Goal: Task Accomplishment & Management: Use online tool/utility

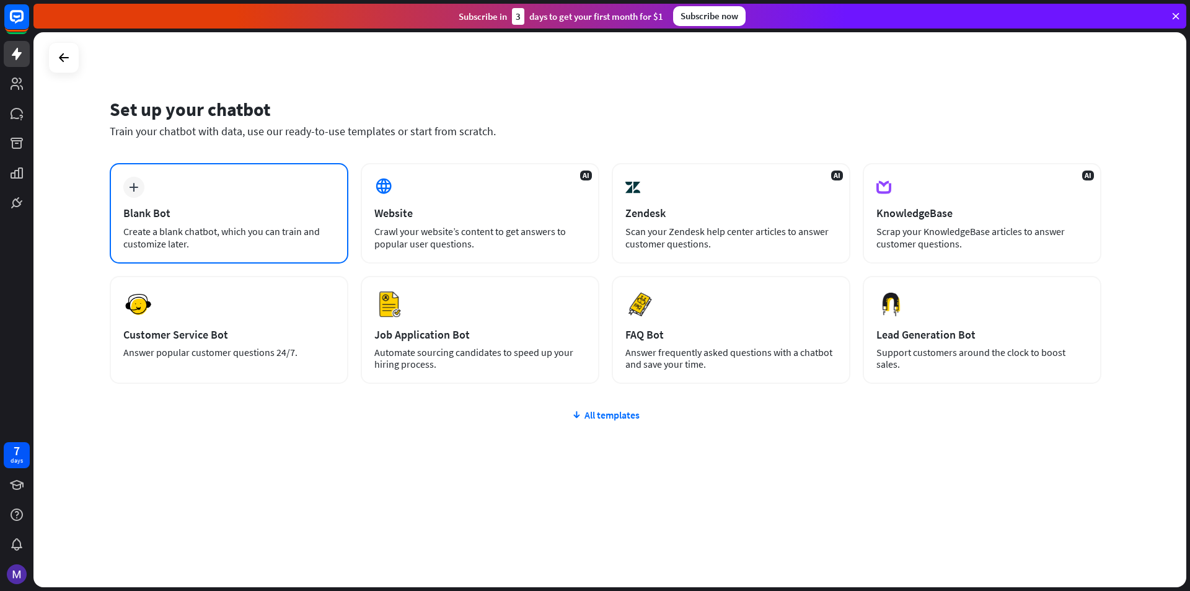
click at [195, 205] on div "plus Blank Bot Create a blank chatbot, which you can train and customize later." at bounding box center [229, 213] width 239 height 100
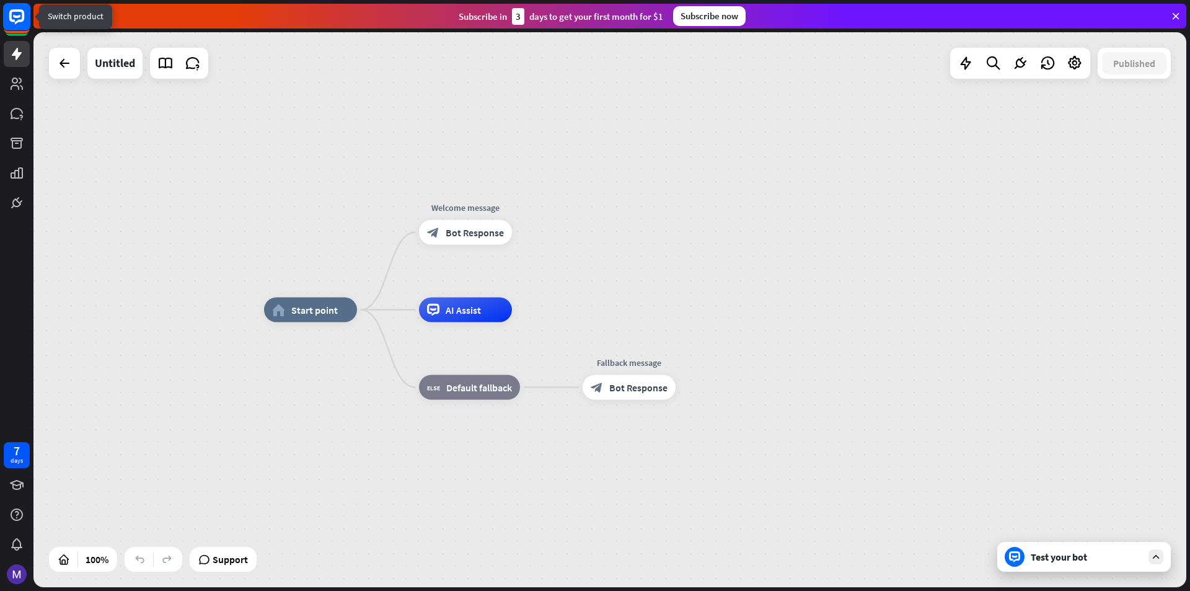
click at [15, 23] on icon at bounding box center [16, 16] width 15 height 15
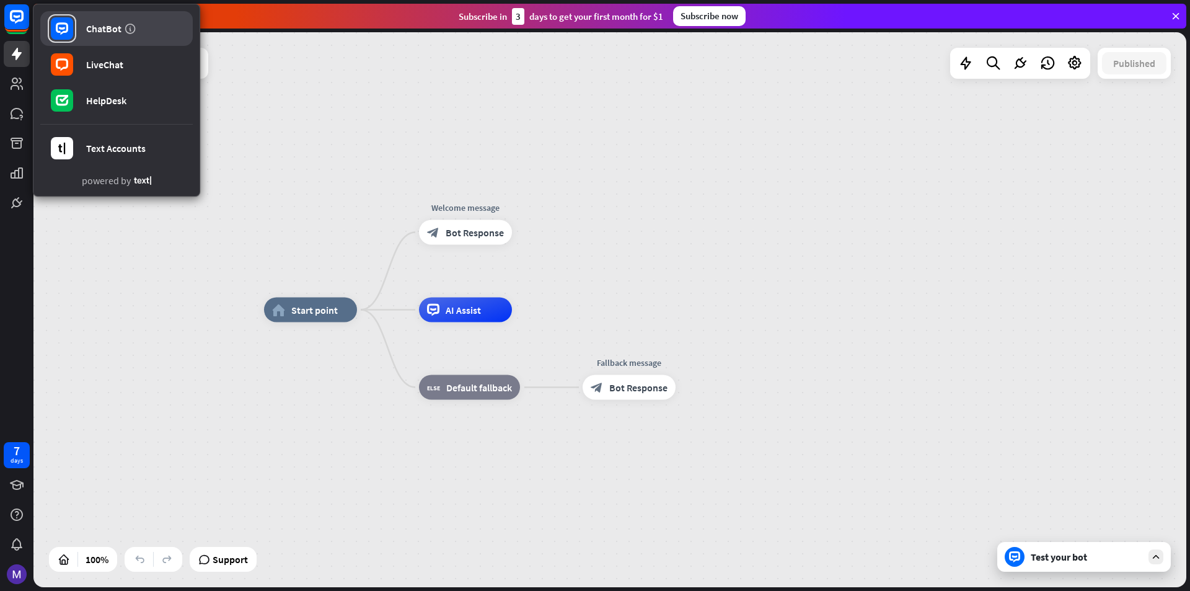
click at [119, 32] on div "ChatBot" at bounding box center [103, 28] width 35 height 12
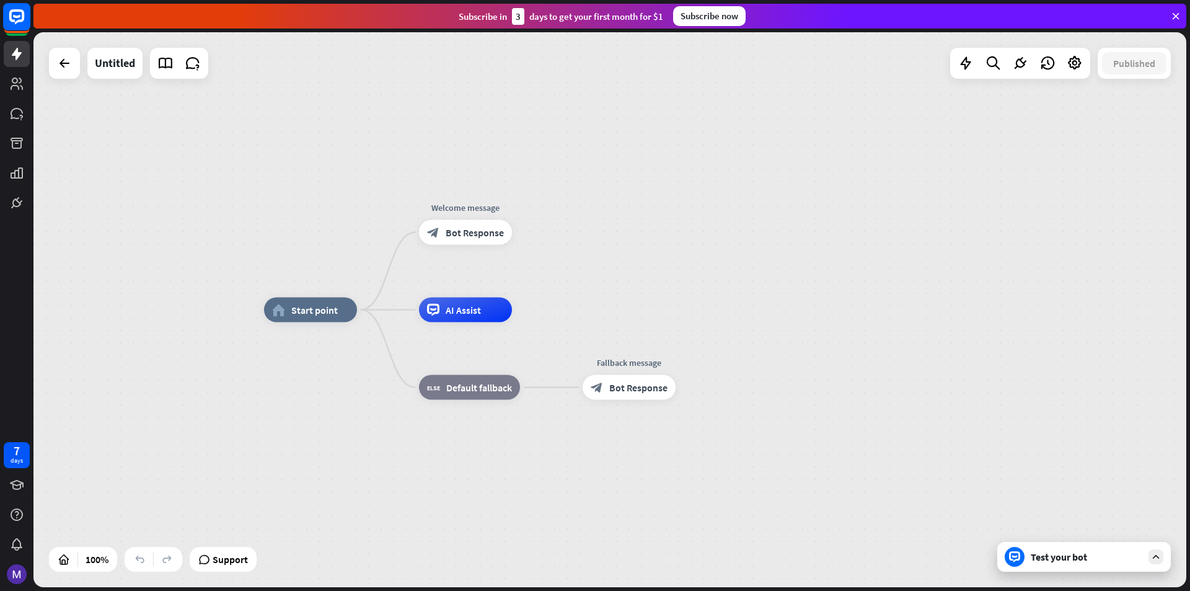
click at [22, 13] on rect at bounding box center [16, 16] width 27 height 27
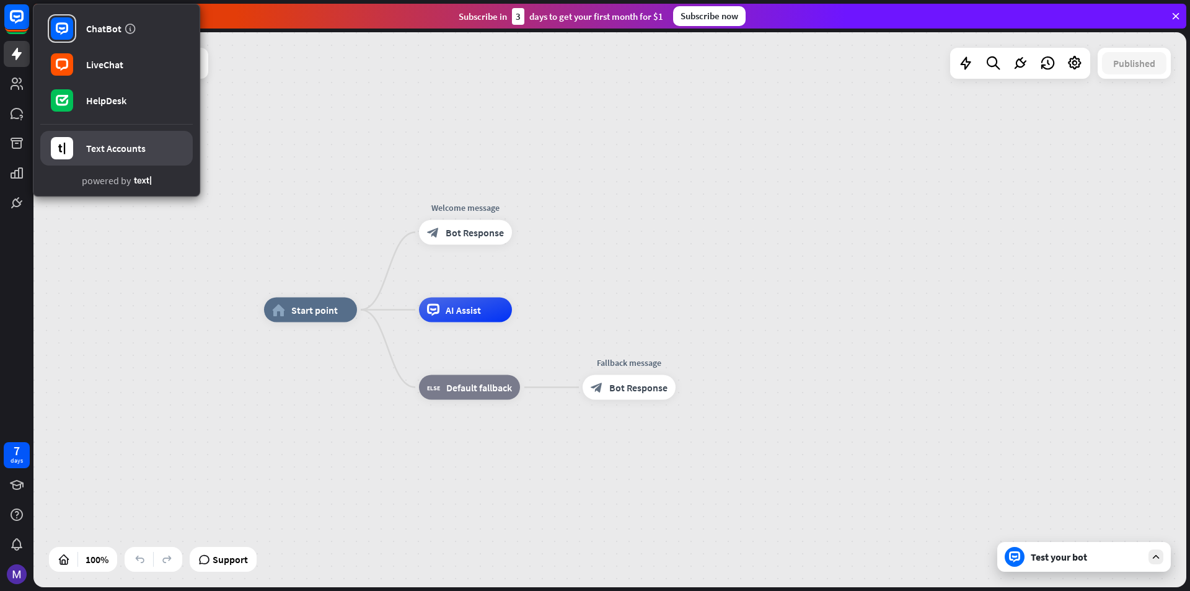
click at [114, 149] on div "Text Accounts" at bounding box center [116, 148] width 60 height 12
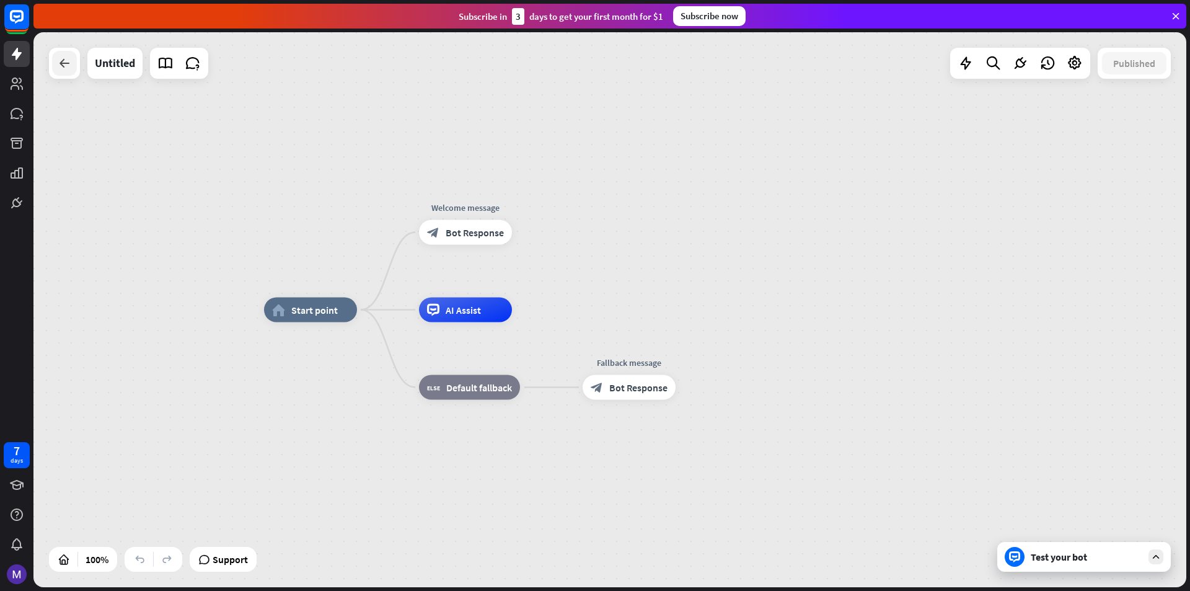
click at [63, 66] on icon at bounding box center [64, 63] width 15 height 15
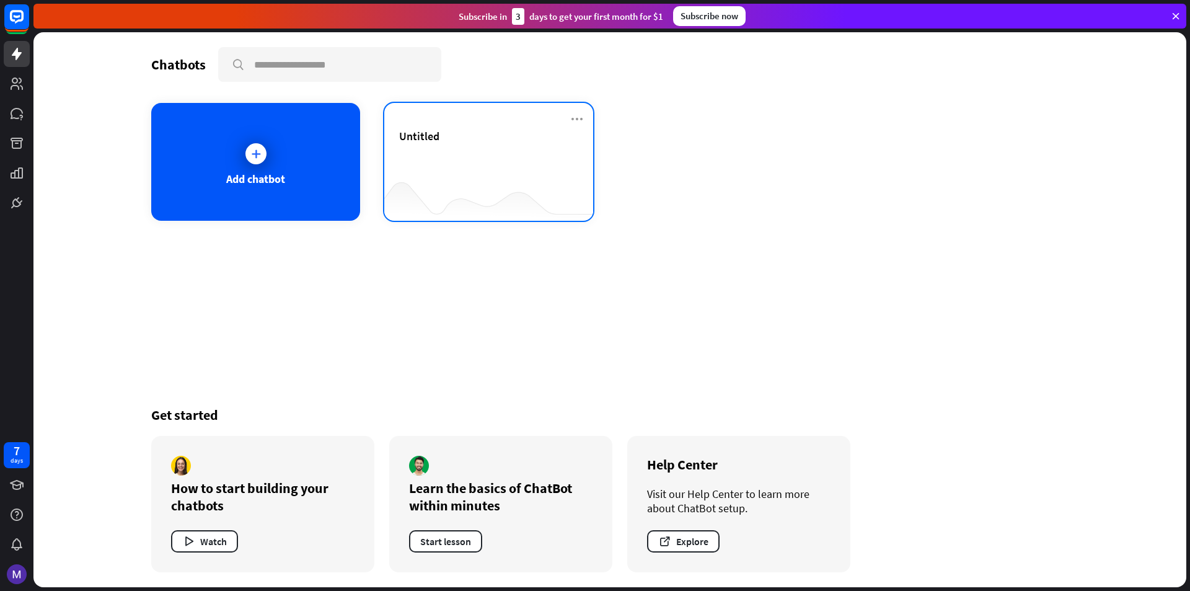
click at [488, 171] on div "Untitled" at bounding box center [488, 150] width 179 height 43
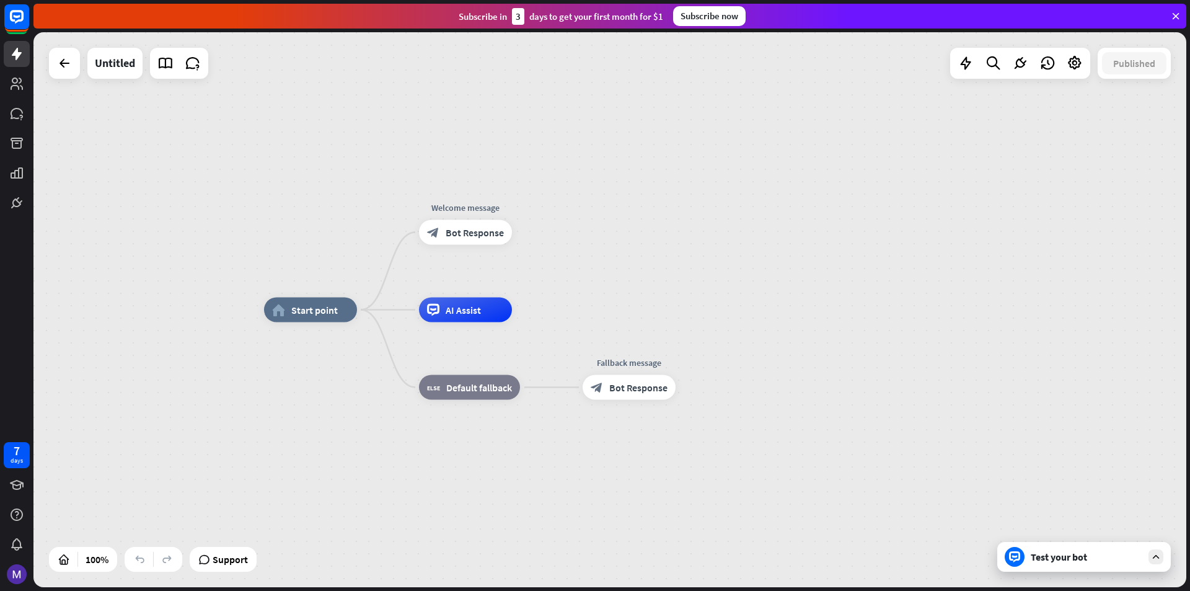
drag, startPoint x: 503, startPoint y: 239, endPoint x: 498, endPoint y: 176, distance: 62.8
click at [498, 177] on div "home_2 Start point Edit name more_horiz Welcome message block_bot_response Bot …" at bounding box center [609, 309] width 1153 height 555
drag, startPoint x: 495, startPoint y: 239, endPoint x: 533, endPoint y: 160, distance: 87.6
click at [531, 166] on div "home_2 Start point Edit name more_horiz plus Welcome message block_bot_response…" at bounding box center [609, 309] width 1153 height 555
click at [61, 56] on icon at bounding box center [64, 63] width 15 height 15
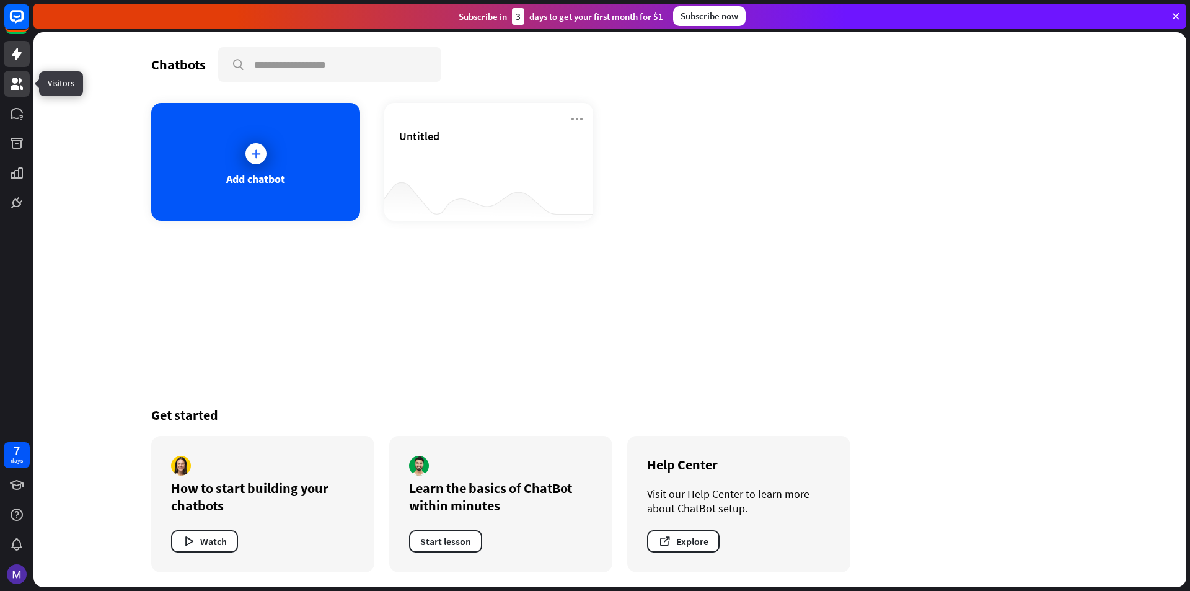
click at [12, 82] on icon at bounding box center [16, 83] width 15 height 15
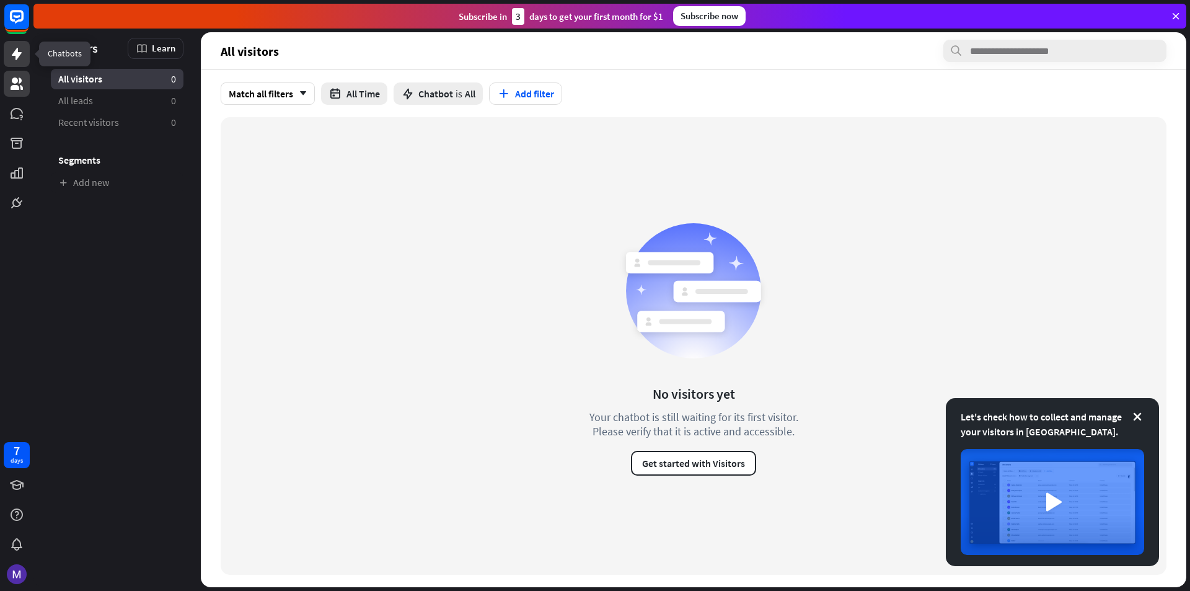
click at [22, 45] on link at bounding box center [17, 54] width 26 height 26
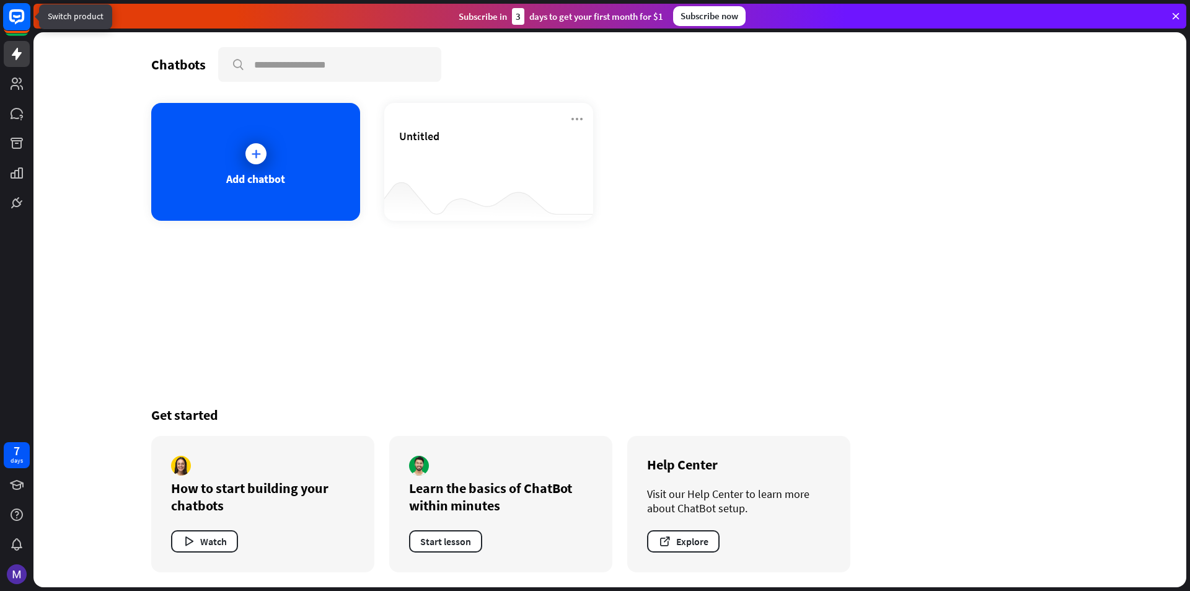
click at [22, 18] on rect at bounding box center [16, 16] width 27 height 27
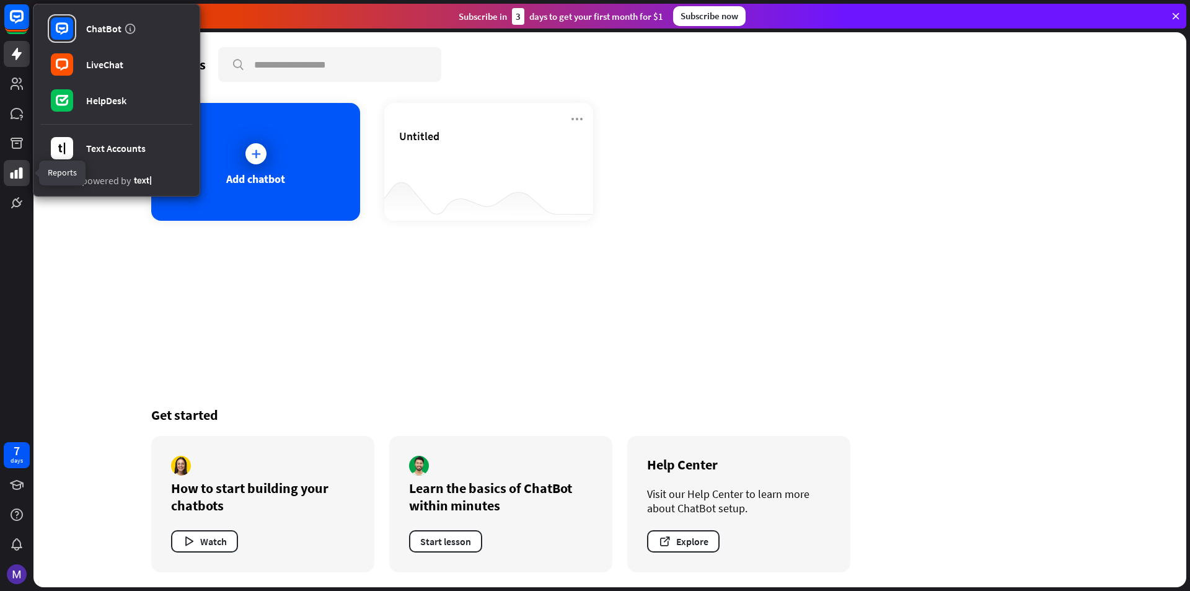
click at [20, 172] on icon at bounding box center [17, 172] width 12 height 11
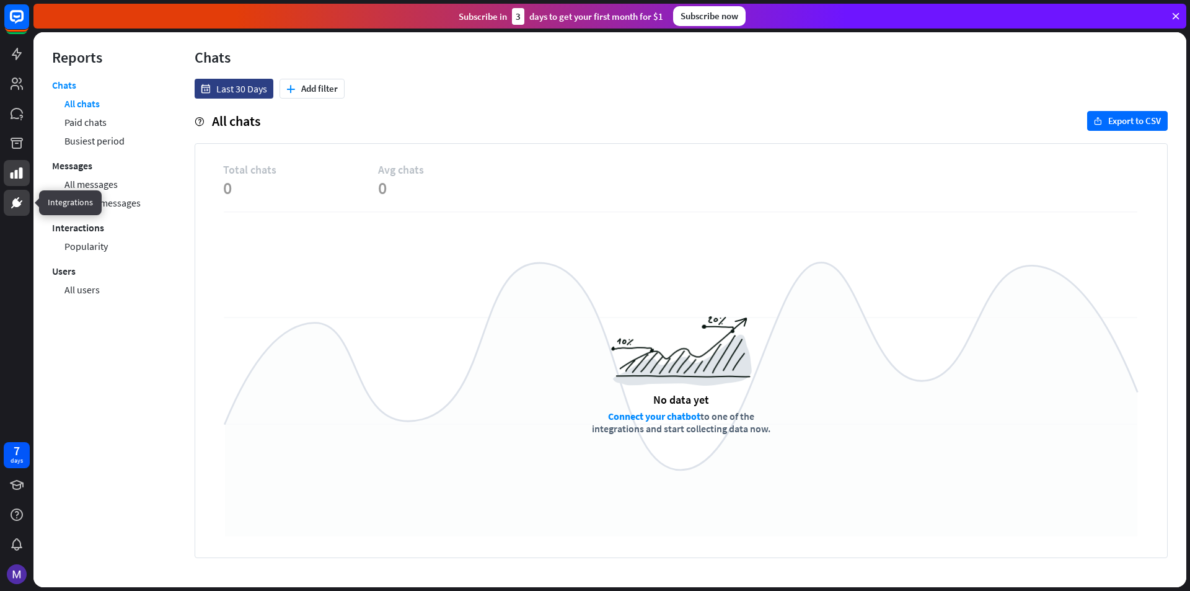
click at [11, 206] on icon at bounding box center [16, 202] width 15 height 15
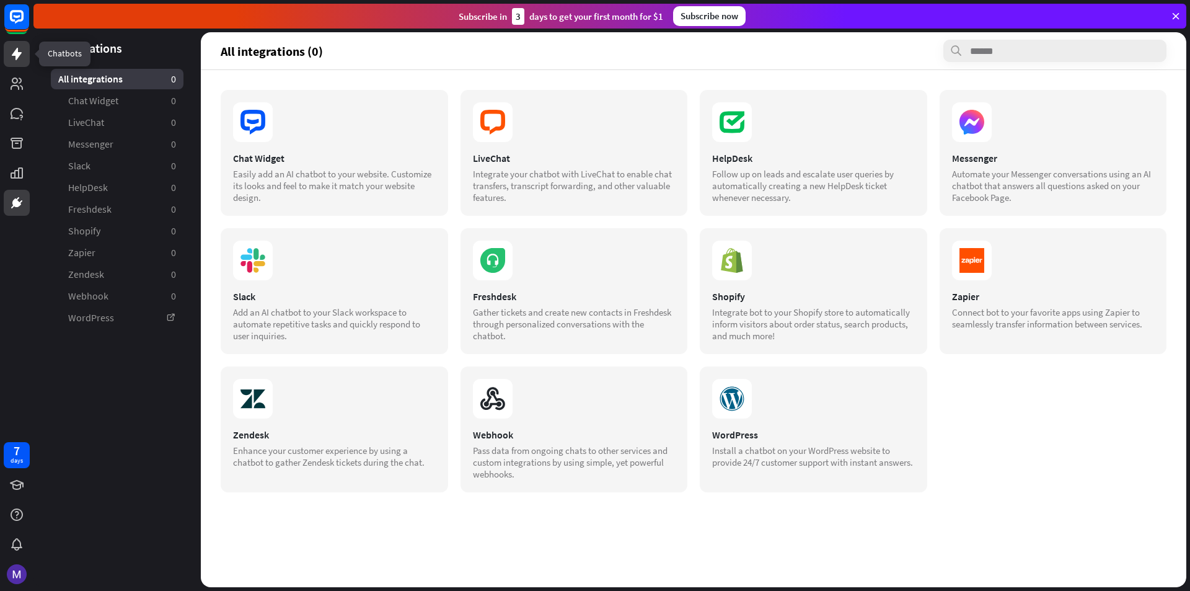
click at [15, 63] on link at bounding box center [17, 54] width 26 height 26
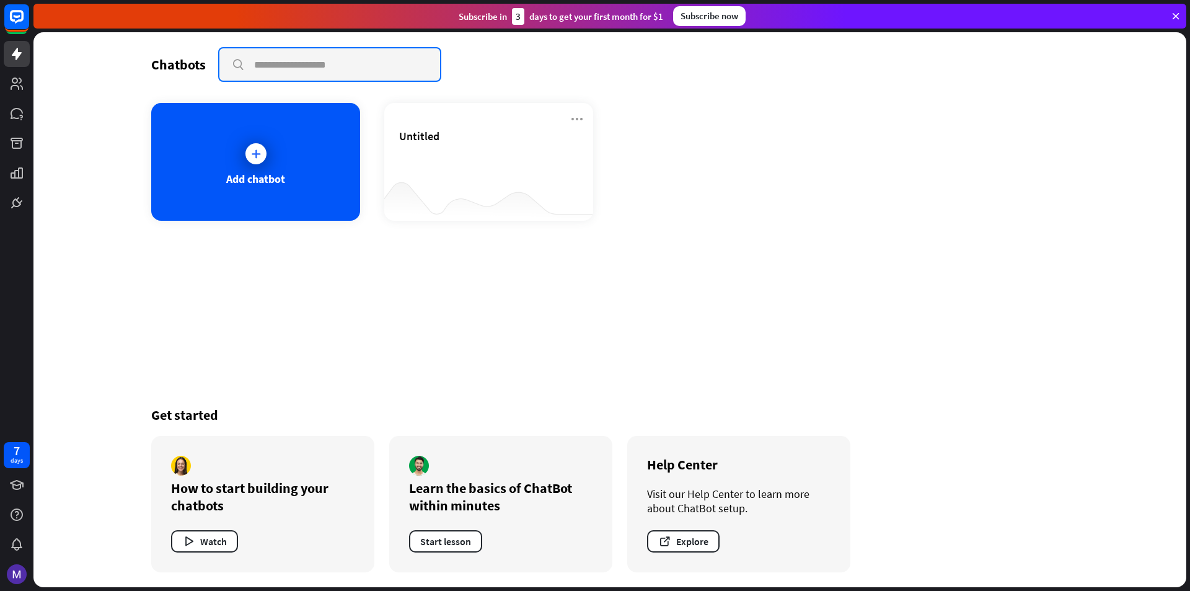
click at [375, 77] on input "text" at bounding box center [329, 64] width 221 height 32
click at [350, 65] on input "text" at bounding box center [329, 64] width 221 height 32
paste input "**********"
click at [236, 66] on input "**********" at bounding box center [329, 64] width 221 height 32
type input "**********"
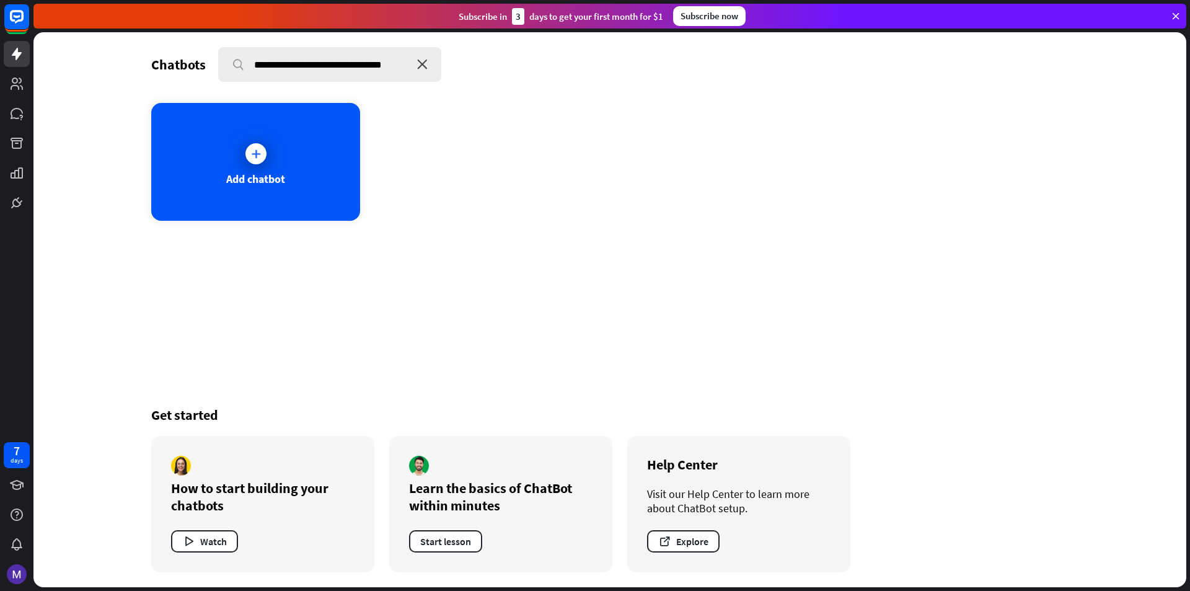
click at [422, 61] on icon "close" at bounding box center [422, 65] width 11 height 10
click at [22, 18] on rect at bounding box center [16, 16] width 27 height 27
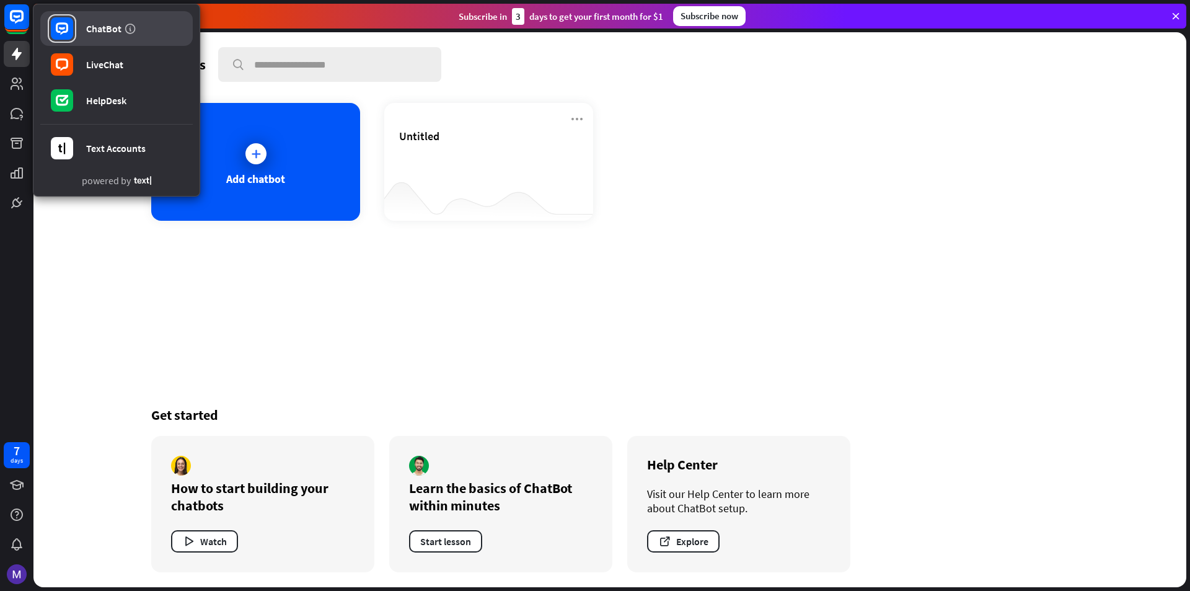
click at [87, 24] on div "ChatBot" at bounding box center [103, 28] width 35 height 12
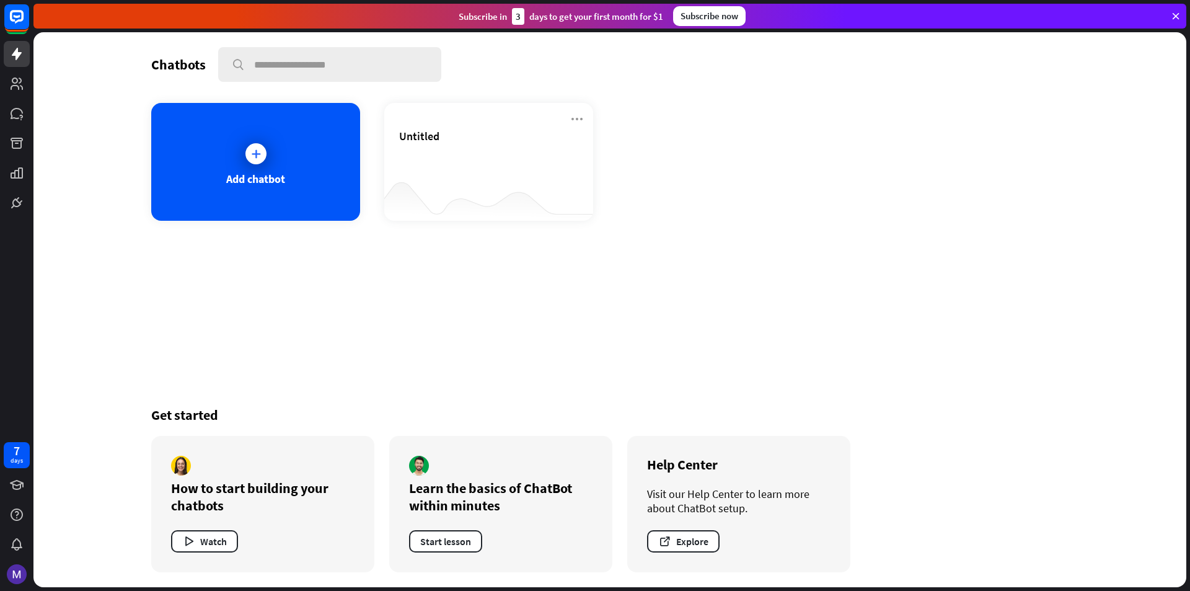
click at [1175, 12] on icon at bounding box center [1175, 16] width 11 height 11
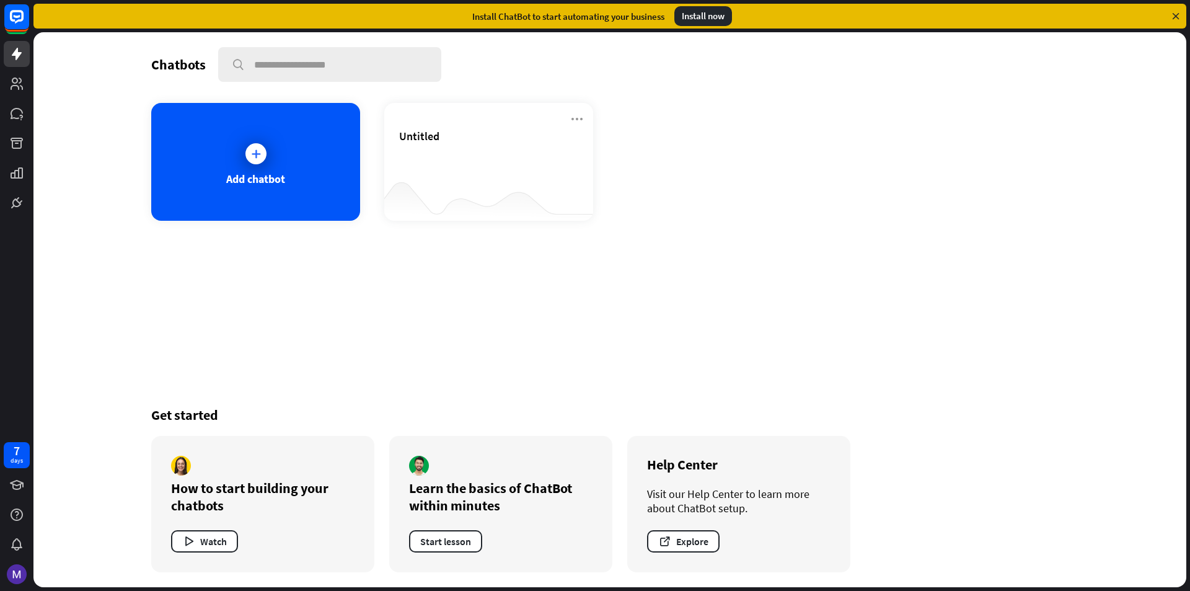
click at [1175, 12] on icon at bounding box center [1175, 16] width 11 height 11
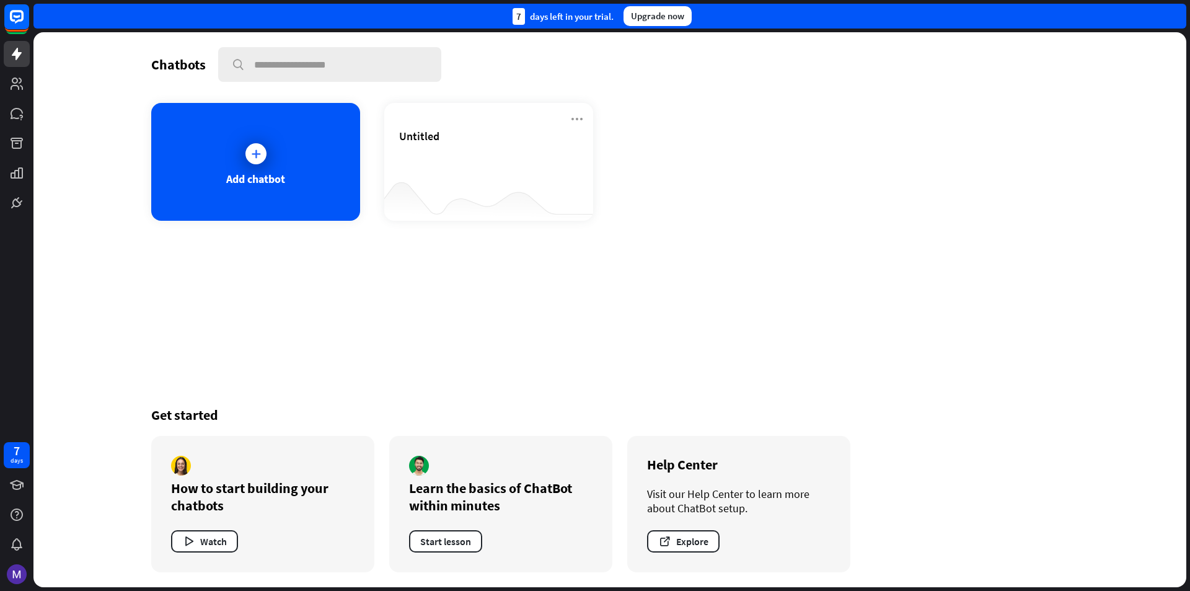
click at [1175, 12] on div "7 days left in your trial. Upgrade now" at bounding box center [609, 16] width 1153 height 25
click at [14, 29] on rect at bounding box center [16, 16] width 27 height 27
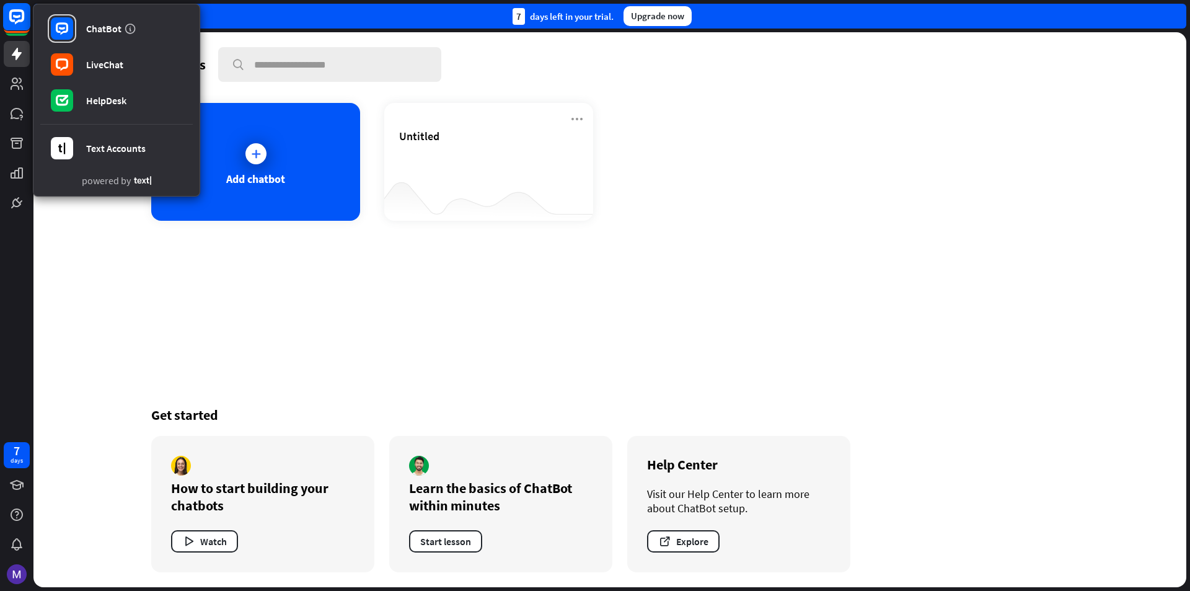
click at [14, 29] on rect at bounding box center [16, 16] width 27 height 27
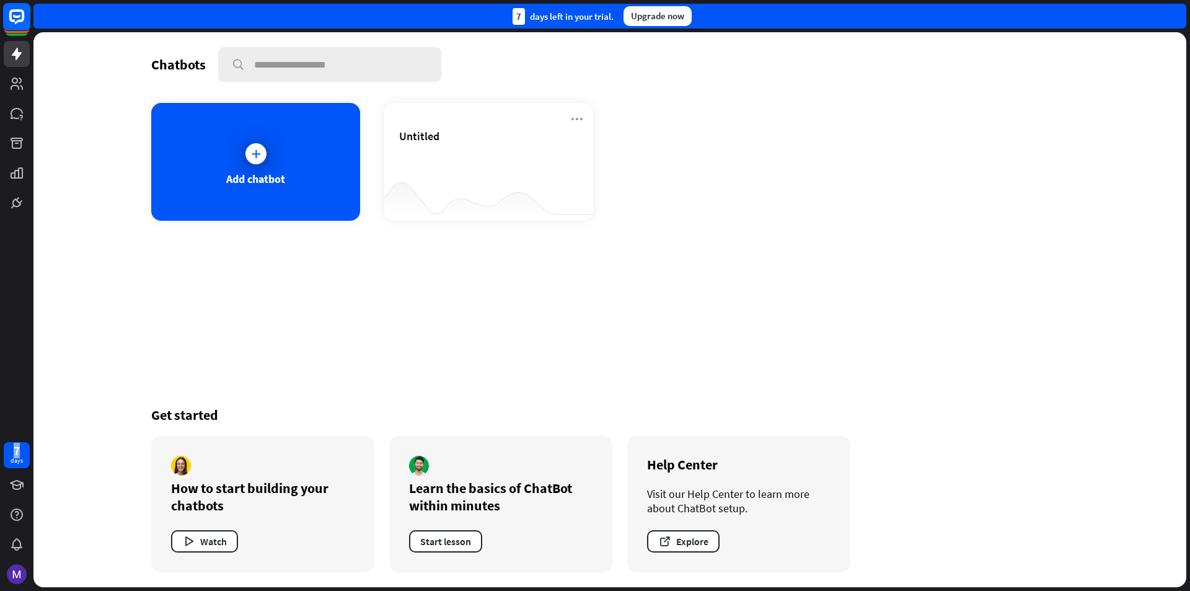
click at [14, 29] on rect at bounding box center [16, 16] width 27 height 27
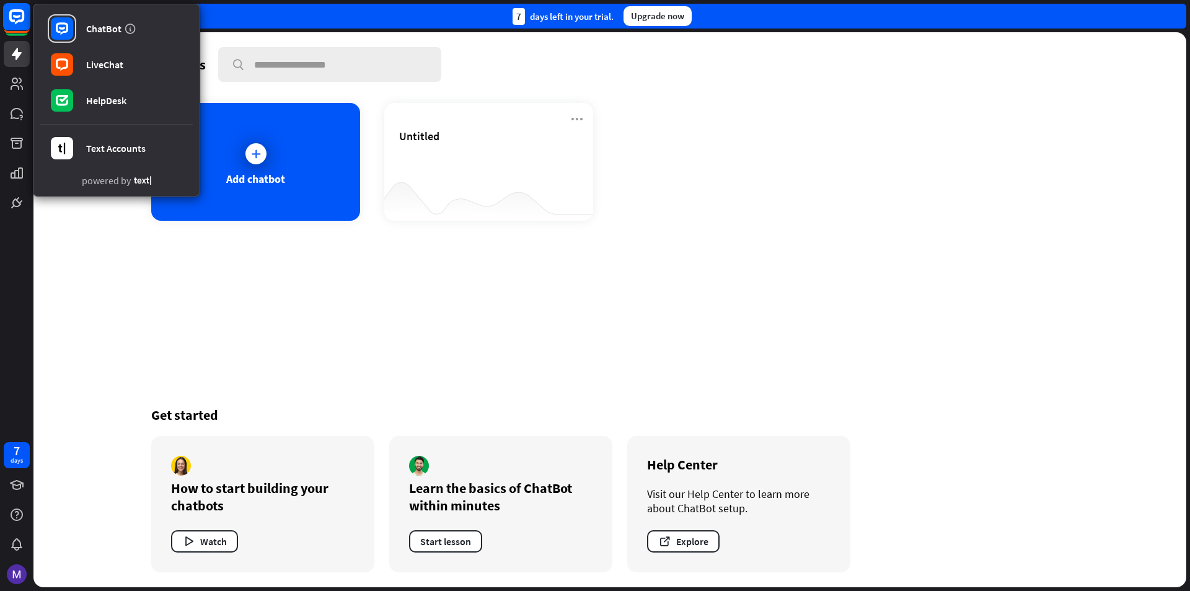
click at [14, 29] on rect at bounding box center [16, 16] width 27 height 27
